Goal: Task Accomplishment & Management: Complete application form

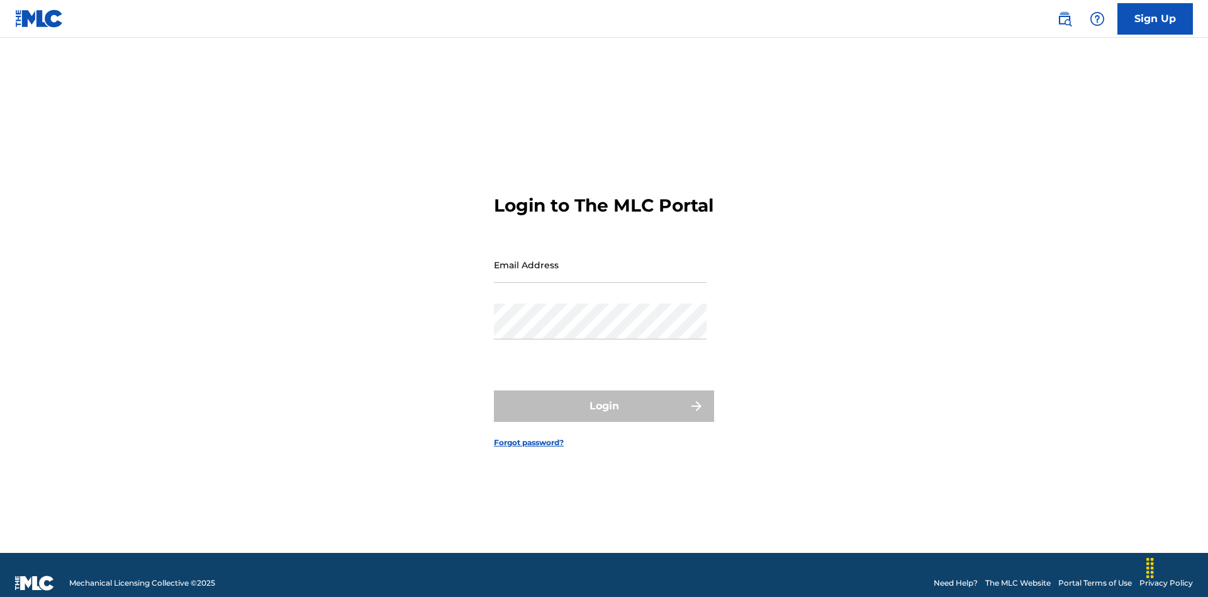
scroll to position [16, 0]
click at [600, 259] on input "Email Address" at bounding box center [600, 265] width 213 height 36
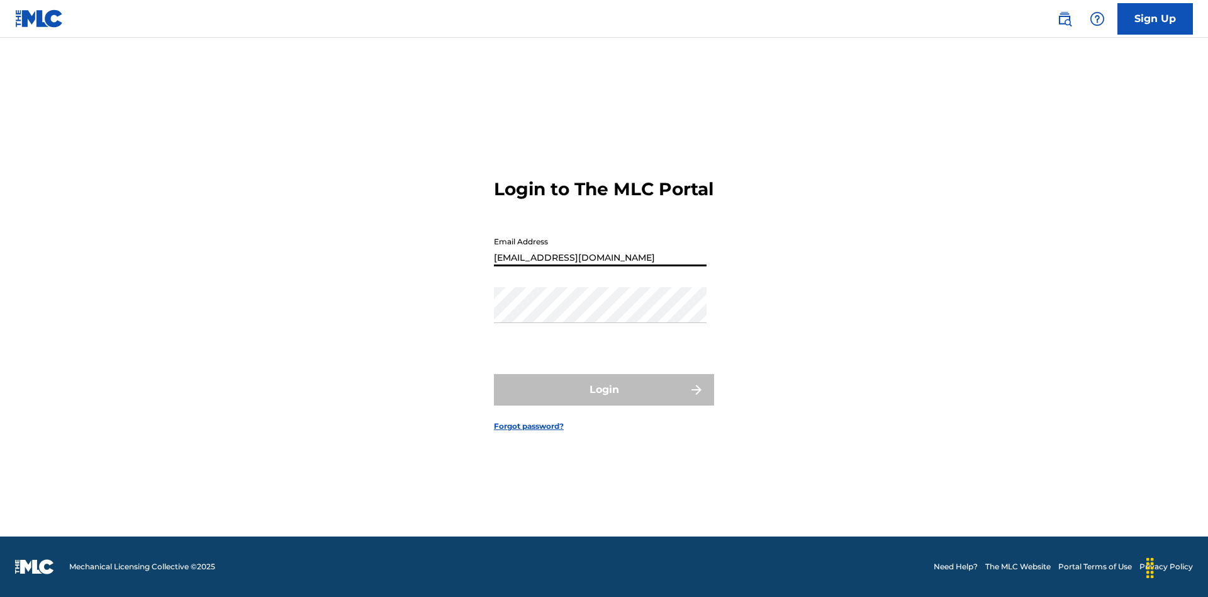
type input "Duke.McTesterson@gmail.com"
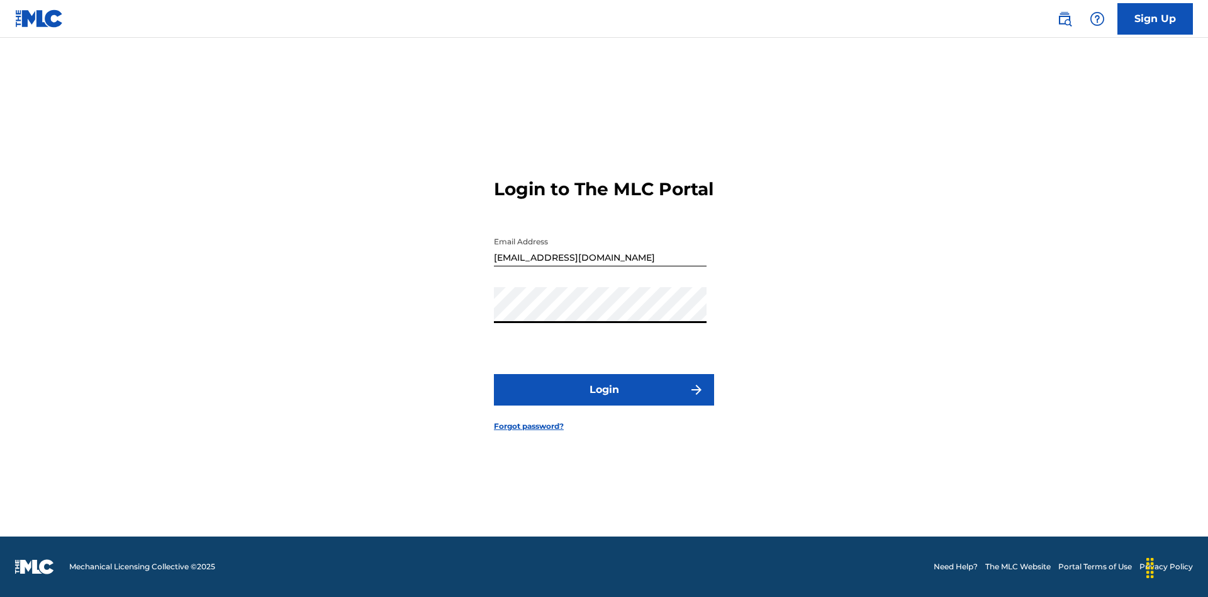
click at [604, 400] on button "Login" at bounding box center [604, 389] width 220 height 31
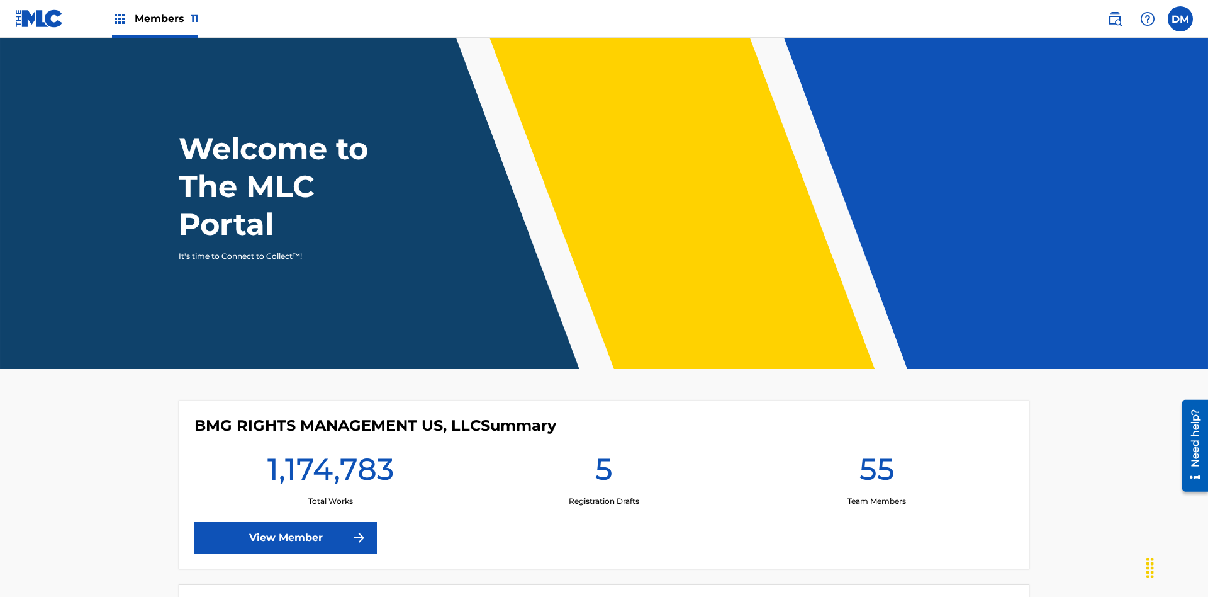
click at [155, 18] on span "Members 11" at bounding box center [167, 18] width 64 height 14
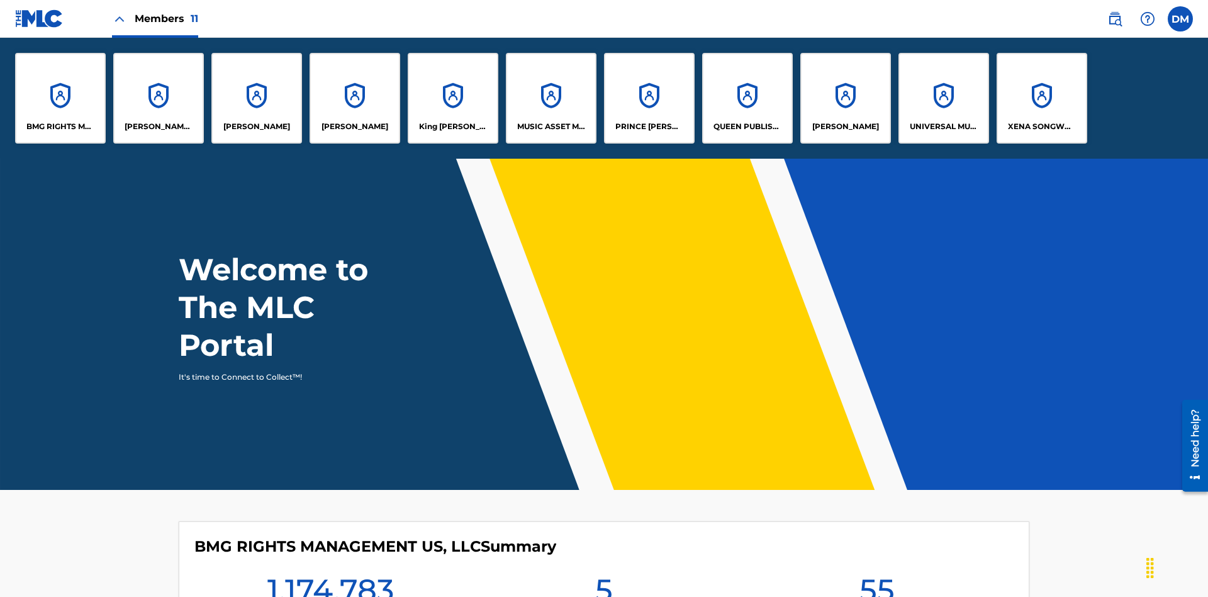
click at [943, 126] on p "UNIVERSAL MUSIC PUB GROUP" at bounding box center [944, 126] width 69 height 11
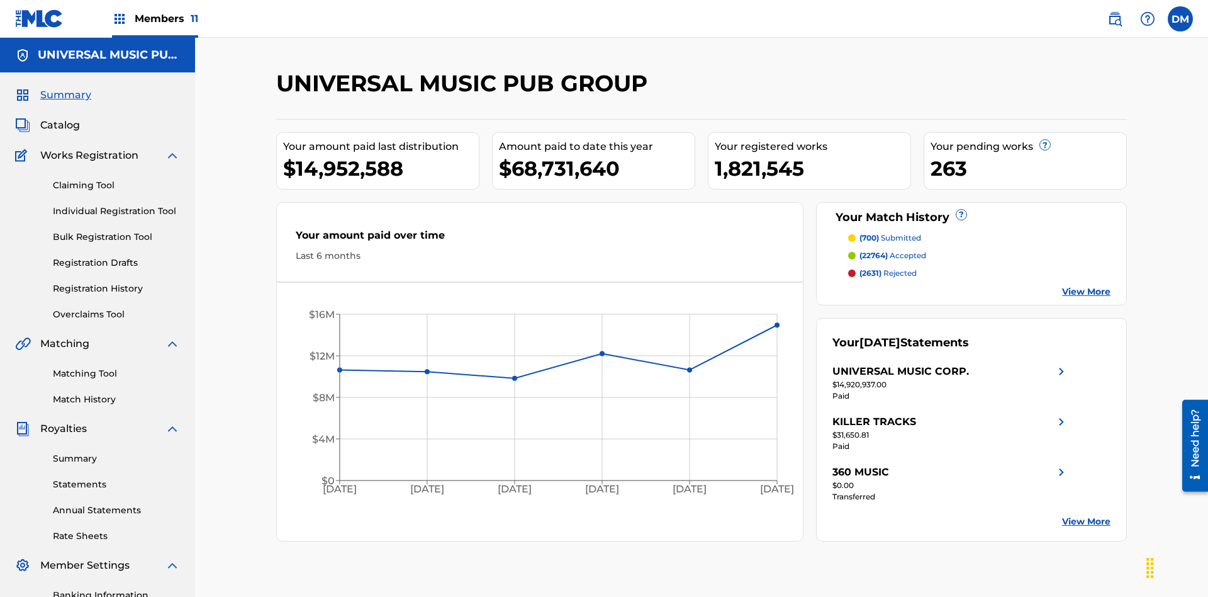
click at [116, 205] on link "Individual Registration Tool" at bounding box center [116, 211] width 127 height 13
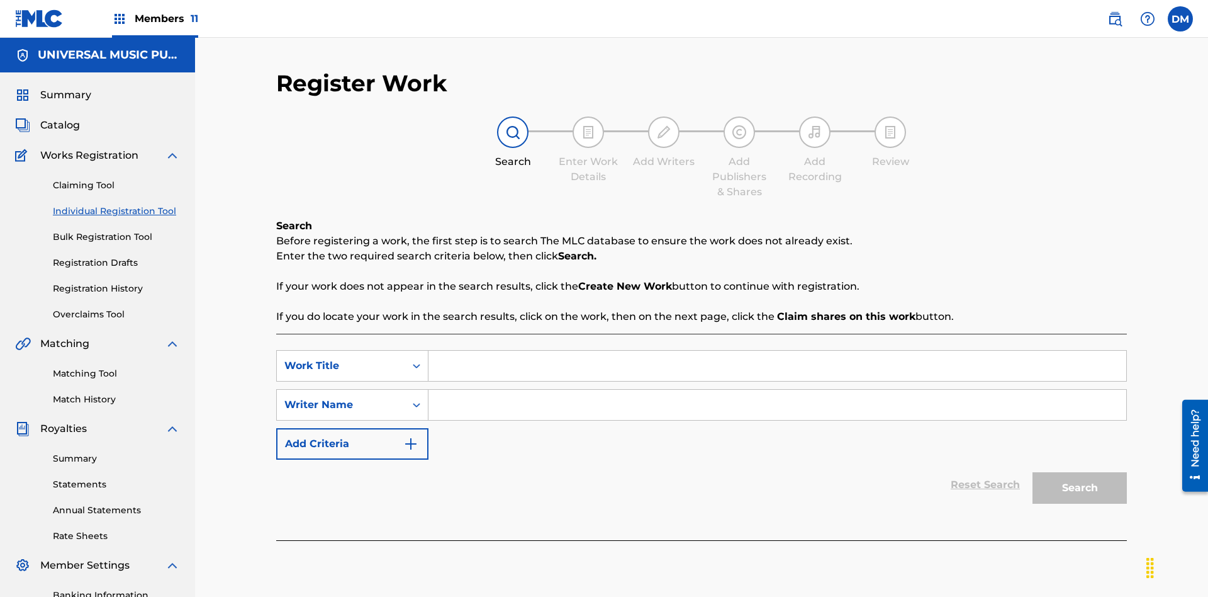
click at [777, 351] on input "Search Form" at bounding box center [778, 366] width 698 height 30
type input "Save At Recordings Page Prior To Adding Recordings"
click at [777, 390] on input "Search Form" at bounding box center [778, 405] width 698 height 30
type input "QWERTYUIOP"
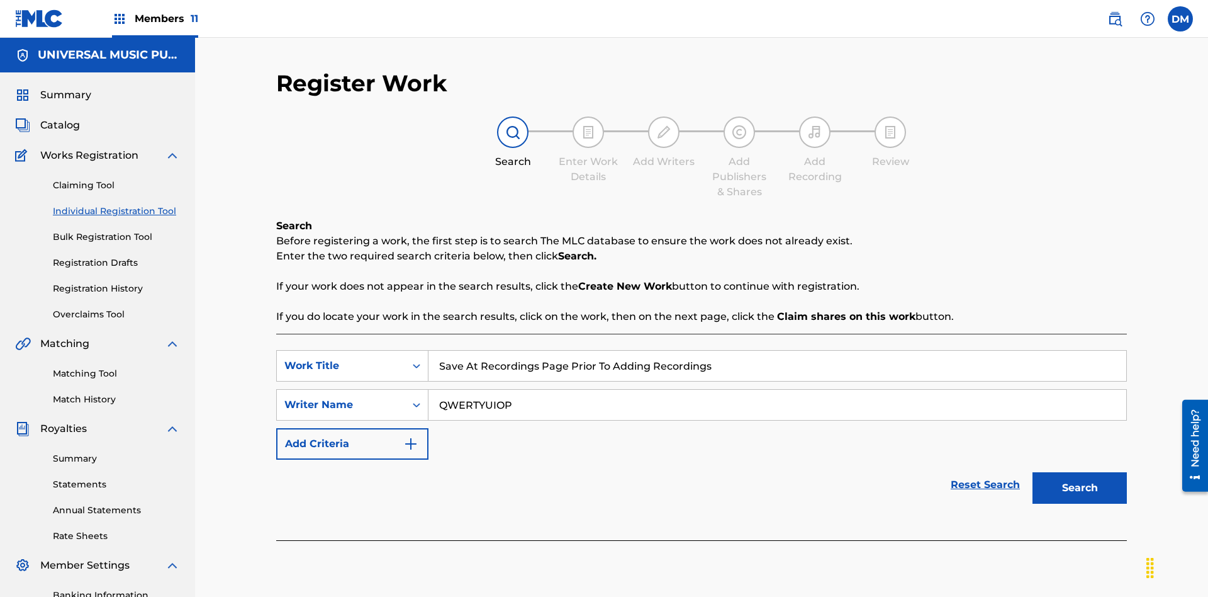
scroll to position [184, 0]
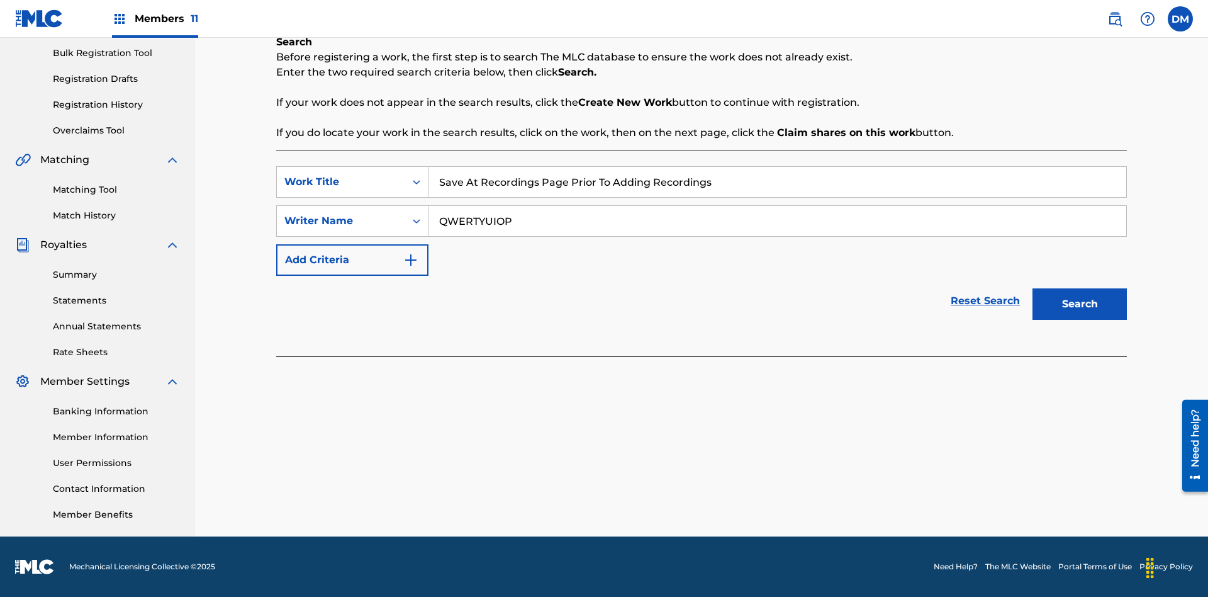
click at [1080, 304] on button "Search" at bounding box center [1080, 303] width 94 height 31
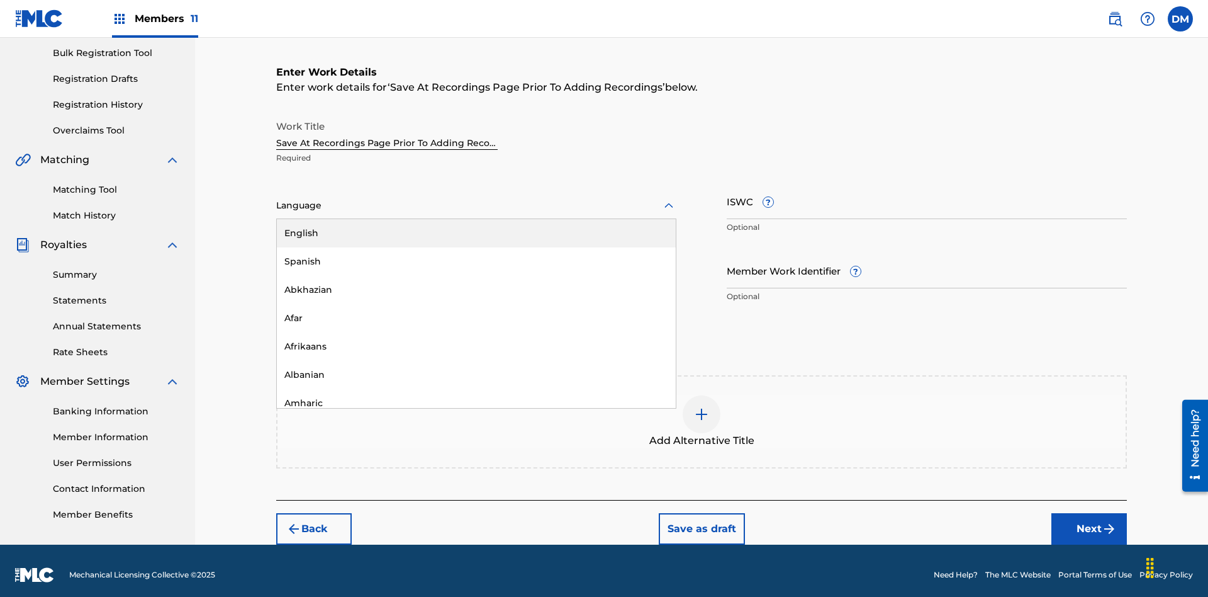
click at [476, 310] on div "Afar" at bounding box center [476, 318] width 399 height 28
click at [927, 262] on input "Member Work Identifier ?" at bounding box center [927, 270] width 400 height 36
type input "2025.08.11.15"
click at [927, 193] on input "ISWC ?" at bounding box center [927, 201] width 400 height 36
type input "T-123.456.789-4"
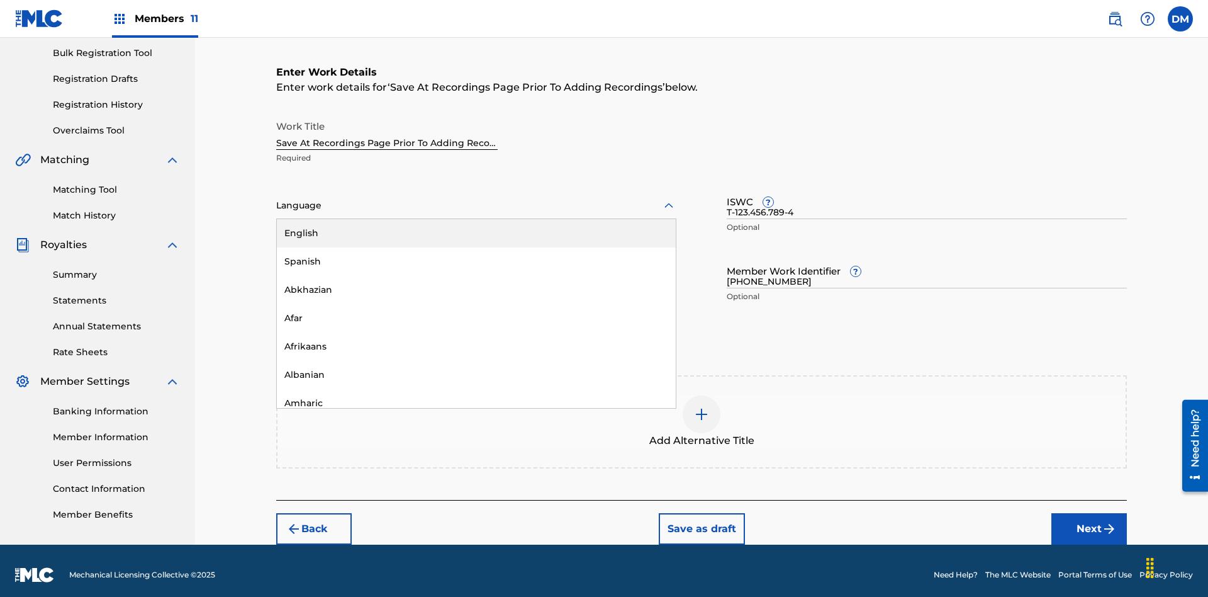
click at [702, 413] on img at bounding box center [701, 414] width 15 height 15
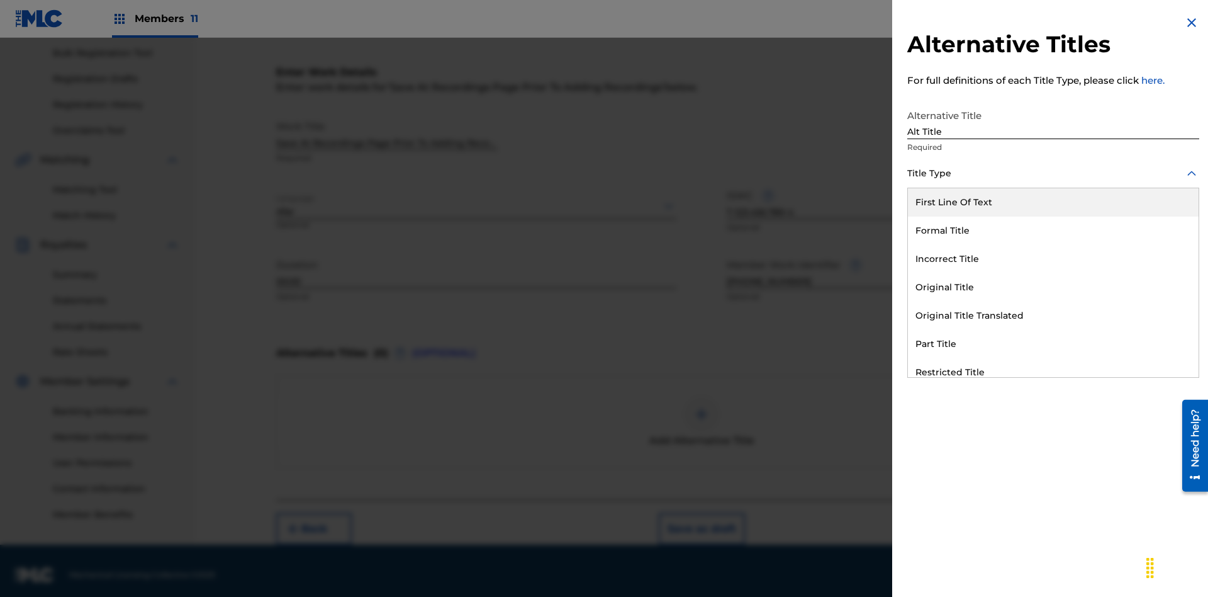
click at [1053, 287] on div "Original Title" at bounding box center [1053, 287] width 291 height 28
click at [1053, 230] on div at bounding box center [1053, 230] width 292 height 16
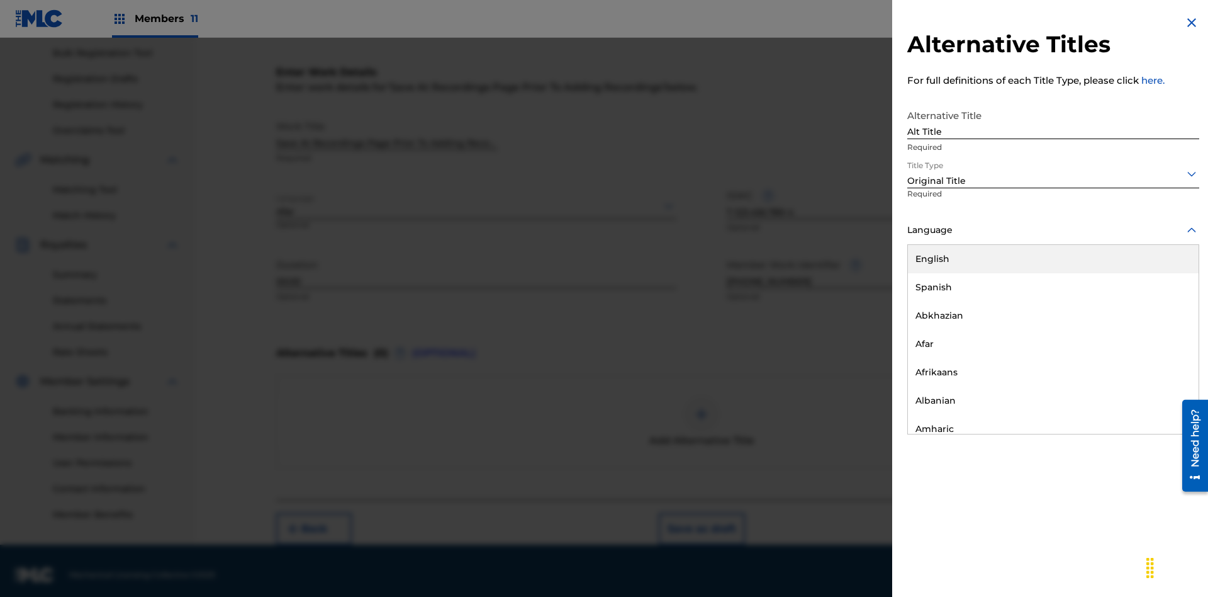
click at [1162, 303] on button "Add Title" at bounding box center [1162, 303] width 76 height 31
click at [1089, 520] on button "Next" at bounding box center [1090, 528] width 76 height 31
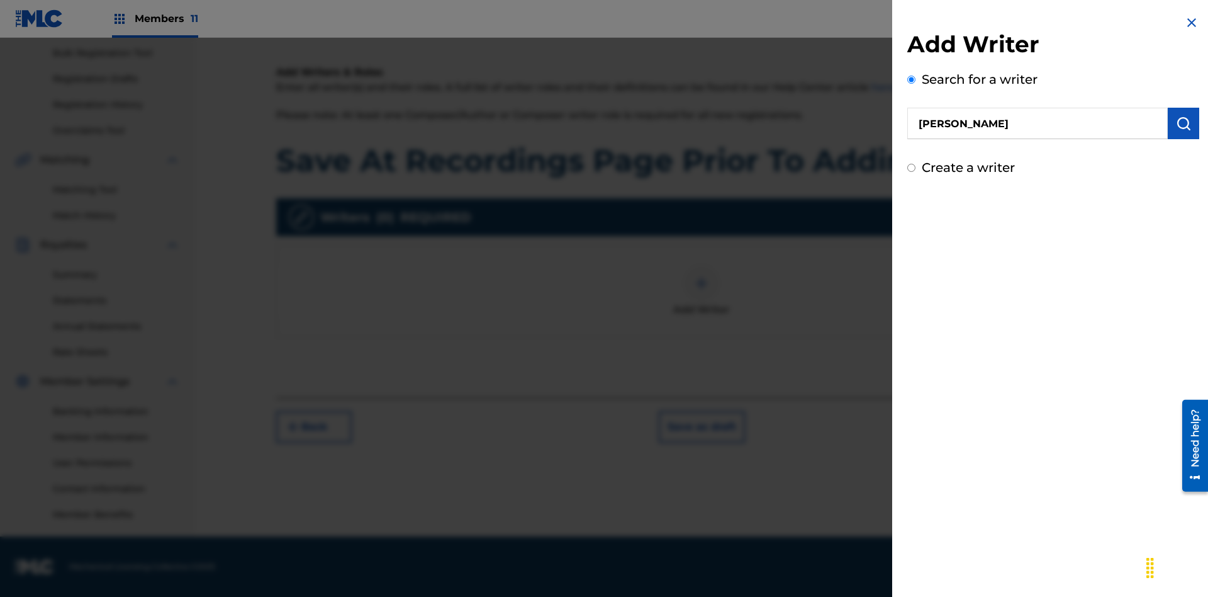
click at [1184, 123] on img "submit" at bounding box center [1183, 123] width 15 height 15
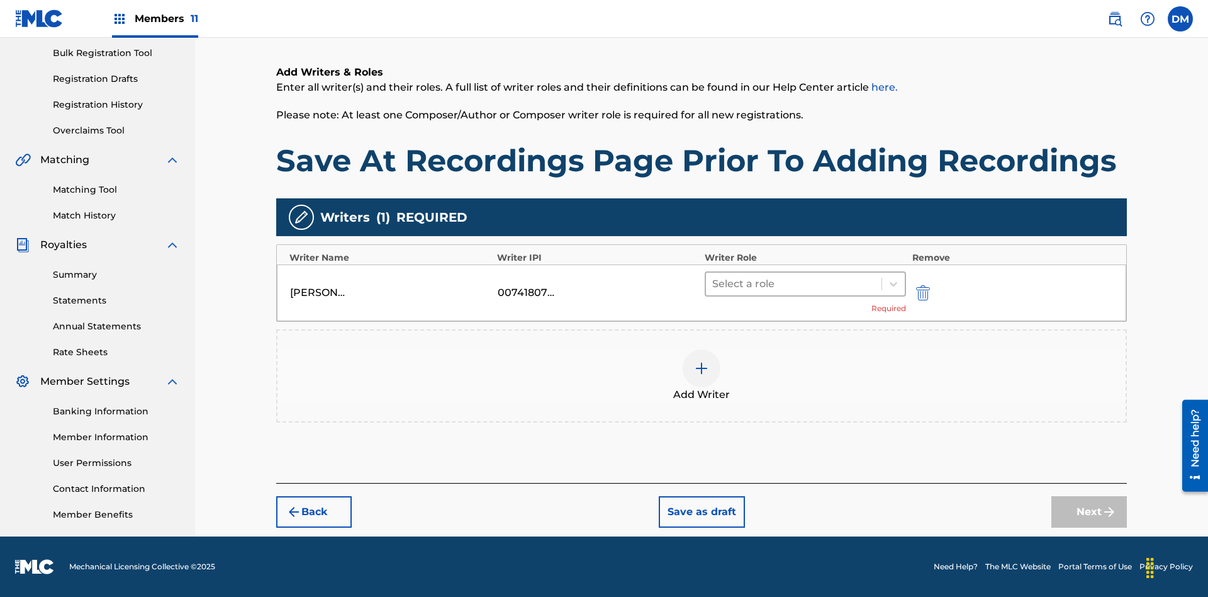
click at [714, 283] on input "text" at bounding box center [713, 283] width 3 height 15
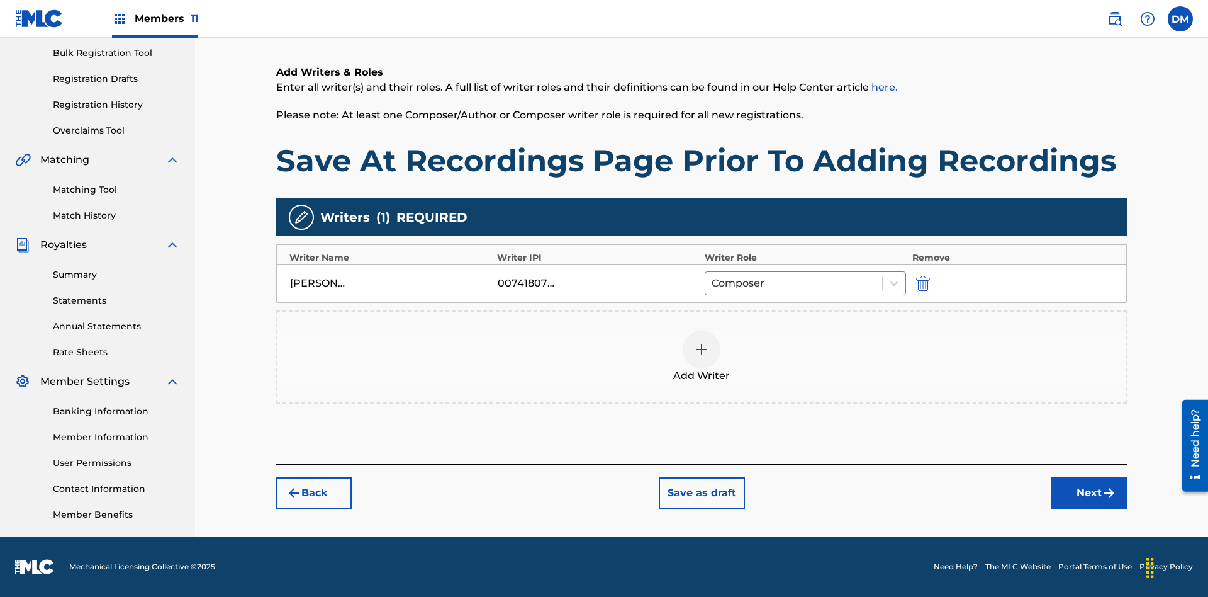
click at [1089, 494] on button "Next" at bounding box center [1090, 492] width 76 height 31
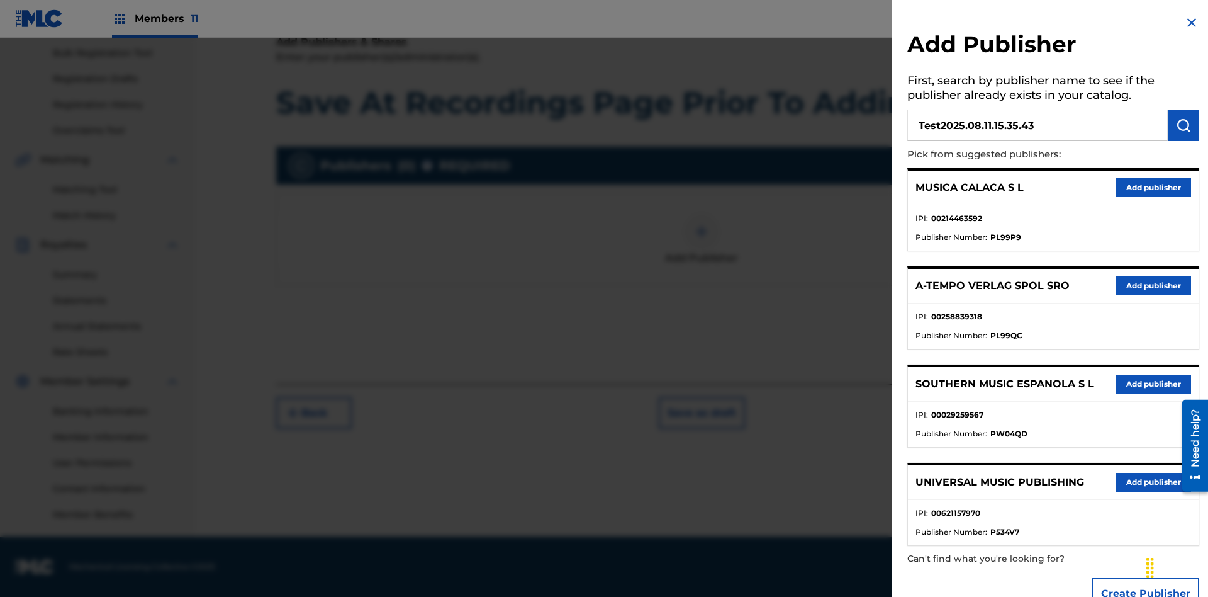
type input "Test2025.08.11.15.35.43"
click at [1184, 125] on img "submit" at bounding box center [1183, 125] width 15 height 15
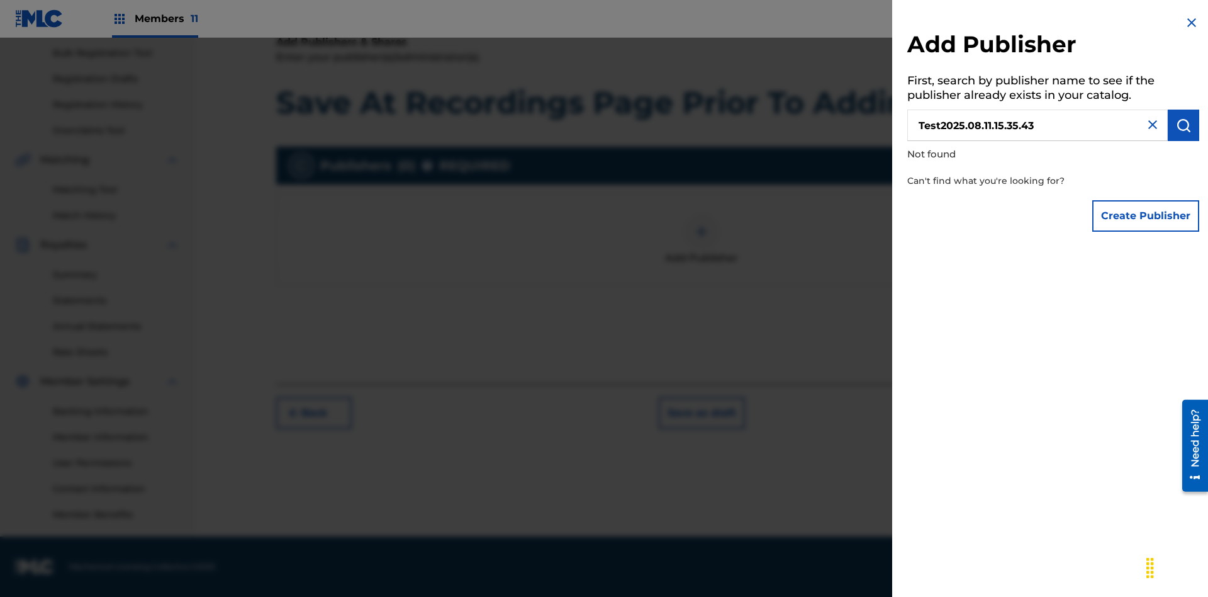
click at [1147, 215] on button "Create Publisher" at bounding box center [1145, 215] width 107 height 31
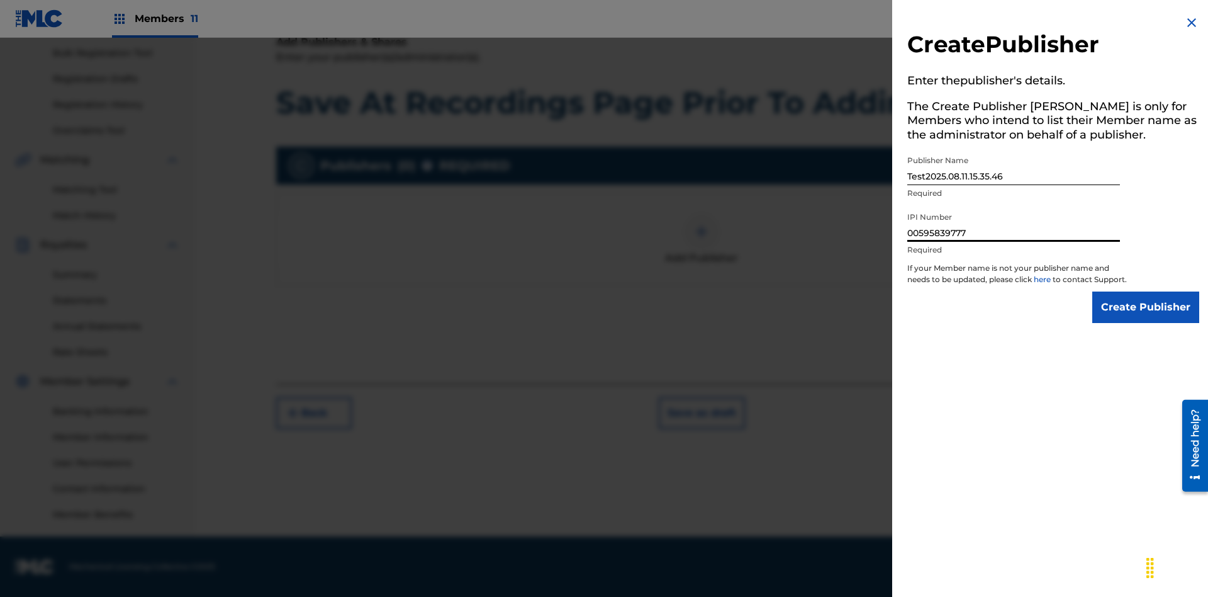
click at [1147, 318] on input "Create Publisher" at bounding box center [1145, 306] width 107 height 31
click at [1147, 291] on input "Create Publisher" at bounding box center [1145, 306] width 107 height 31
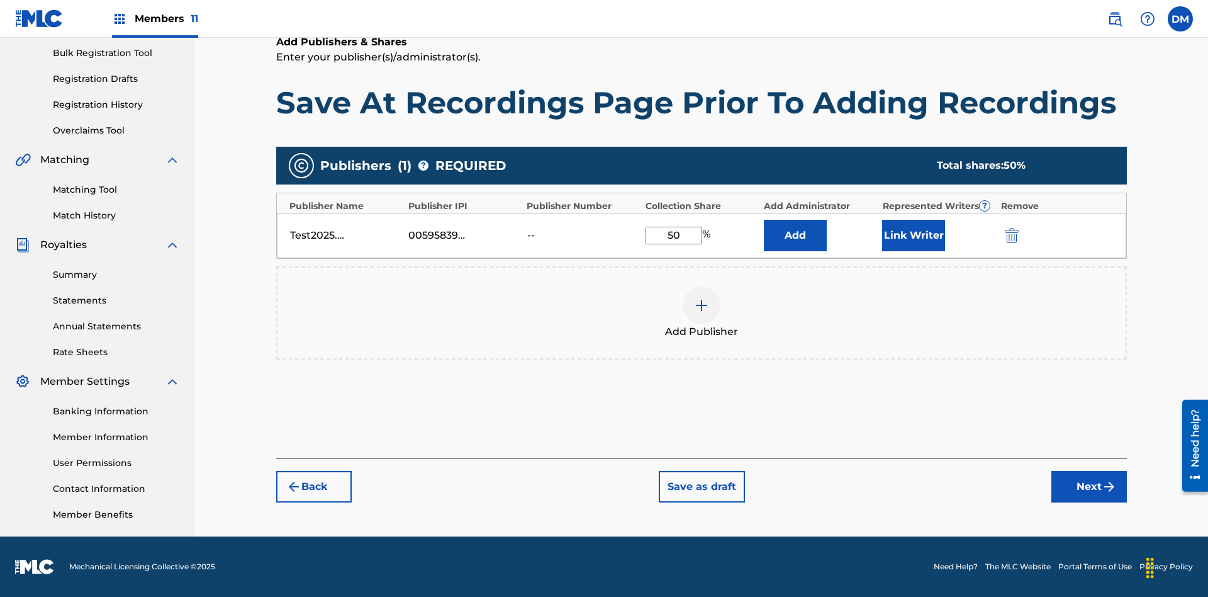
type input "50"
click at [914, 235] on button "Link Writer" at bounding box center [913, 235] width 63 height 31
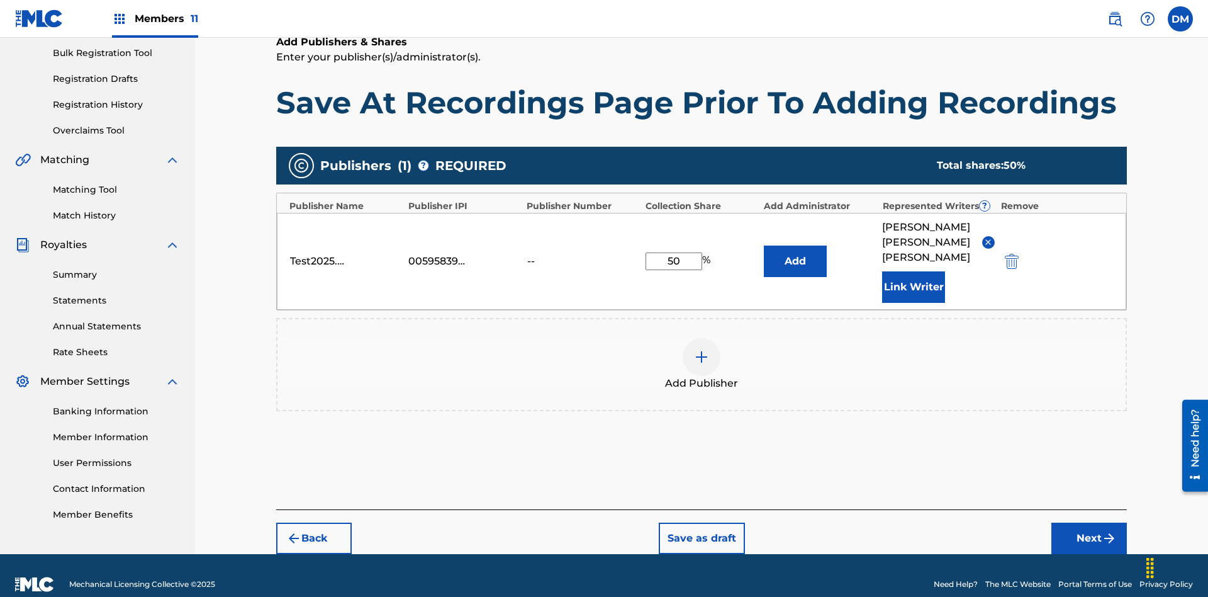
click at [914, 271] on button "Link Writer" at bounding box center [913, 286] width 63 height 31
click at [795, 250] on button "Add" at bounding box center [795, 260] width 63 height 31
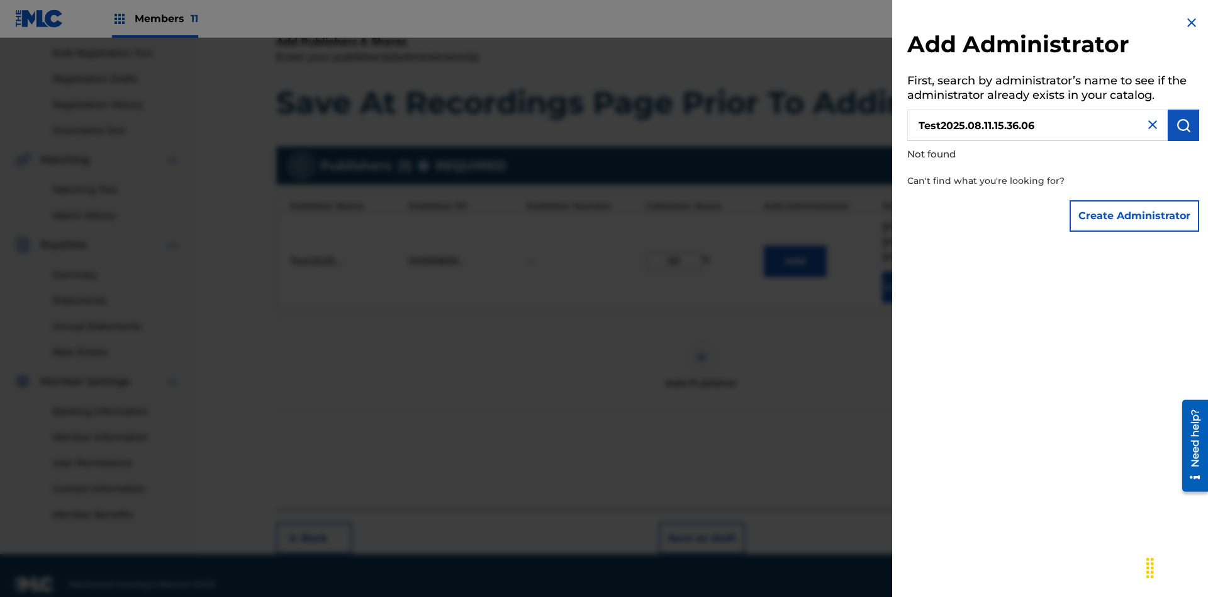
scroll to position [186, 0]
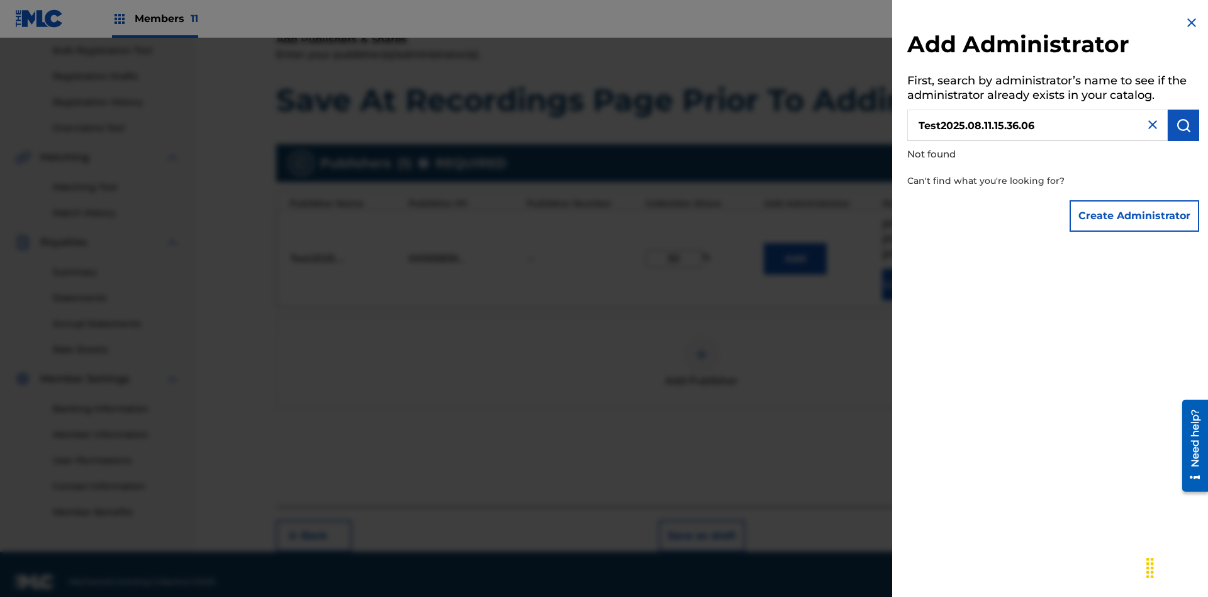
click at [1135, 215] on button "Create Administrator" at bounding box center [1135, 215] width 130 height 31
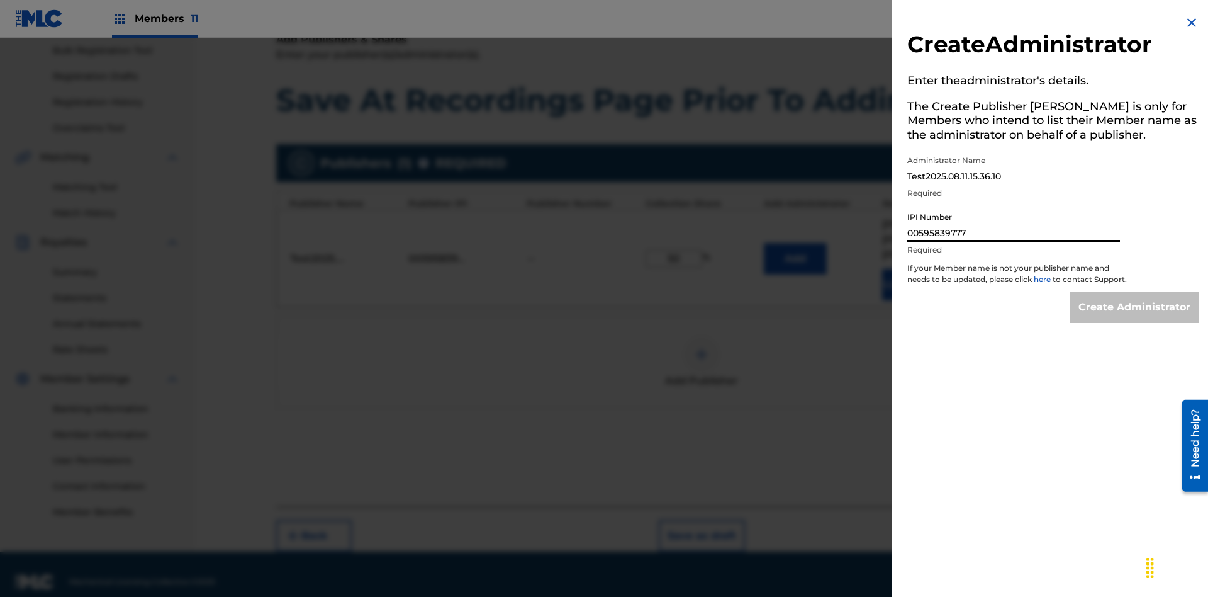
click at [1135, 318] on input "Create Administrator" at bounding box center [1135, 306] width 130 height 31
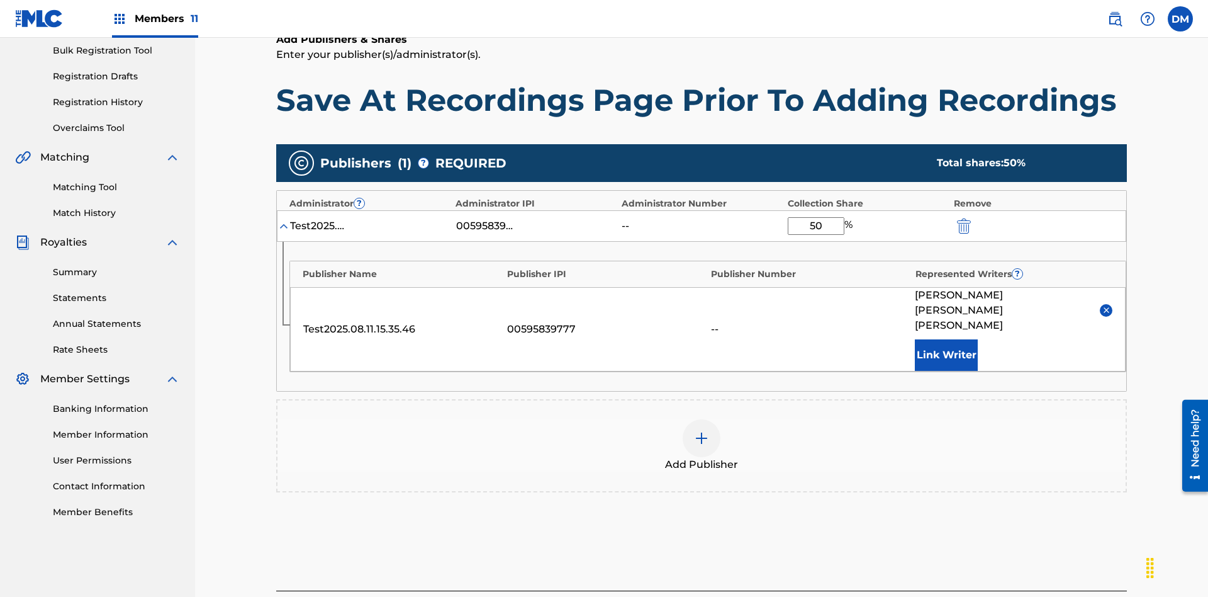
scroll to position [255, 0]
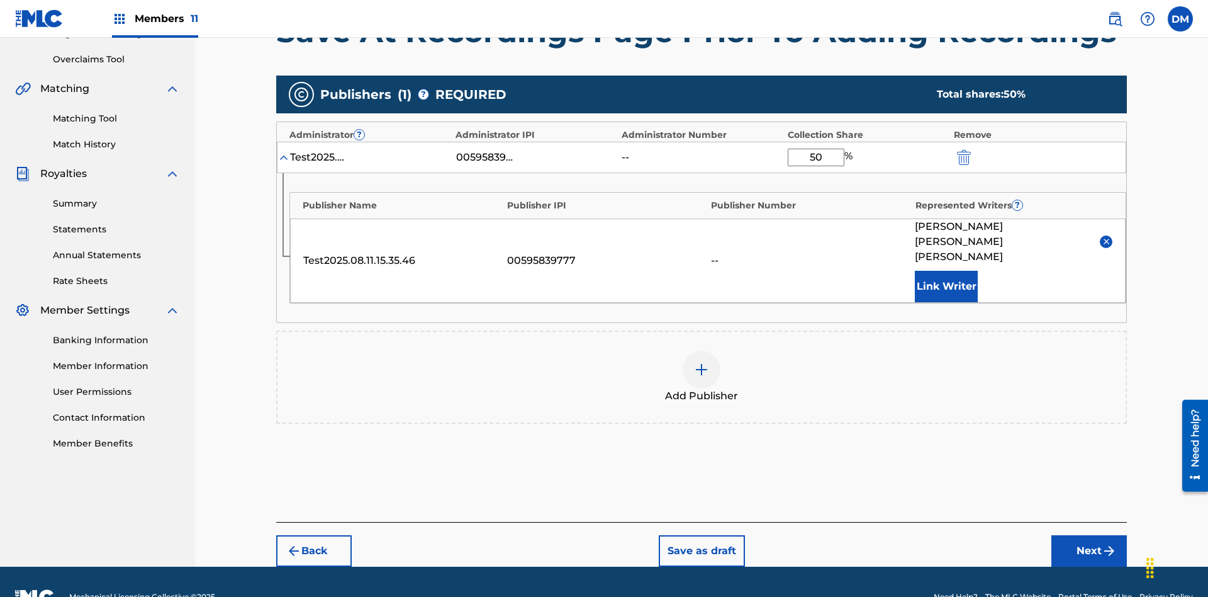
click at [1089, 535] on button "Next" at bounding box center [1090, 550] width 76 height 31
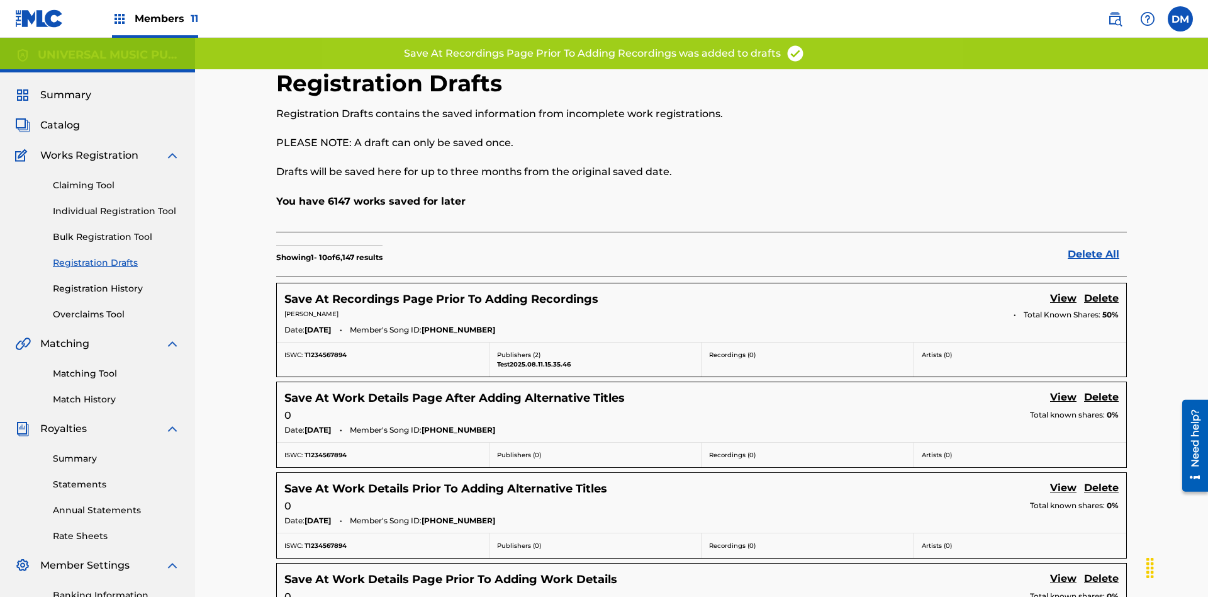
click at [1063, 291] on link "View" at bounding box center [1063, 299] width 26 height 17
